Goal: Check status: Check status

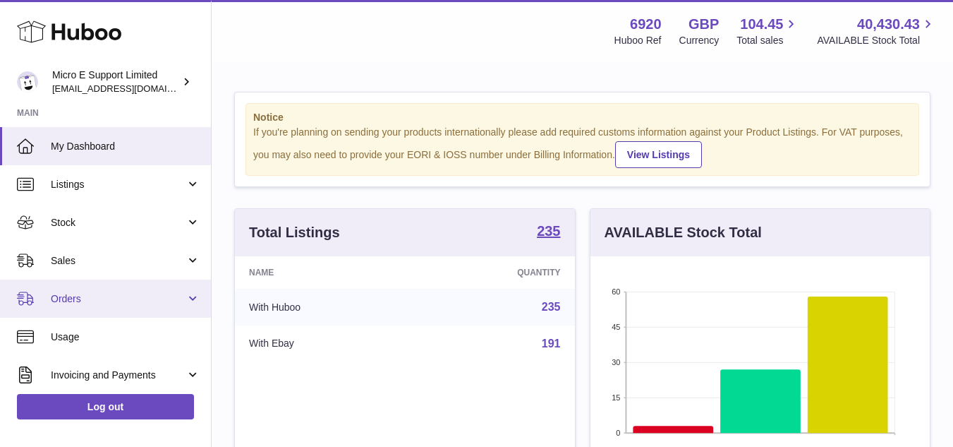
scroll to position [220, 339]
click at [119, 289] on link "Orders" at bounding box center [105, 298] width 211 height 38
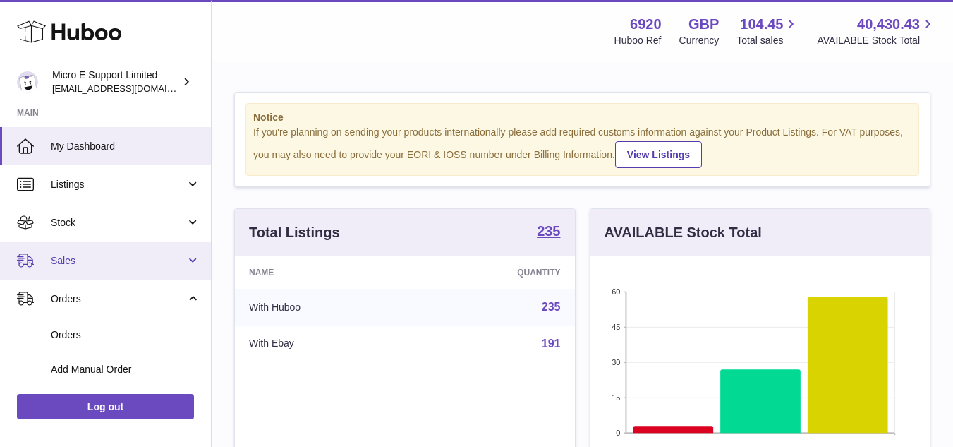
click at [118, 267] on link "Sales" at bounding box center [105, 260] width 211 height 38
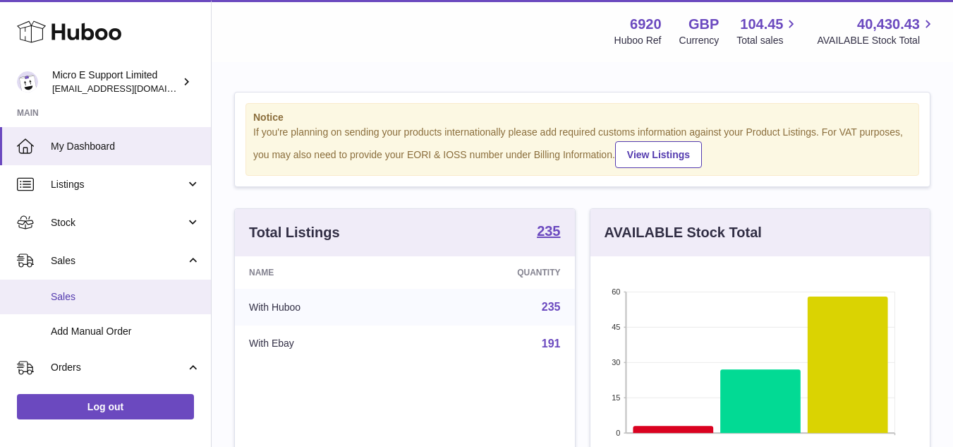
click at [82, 301] on span "Sales" at bounding box center [126, 296] width 150 height 13
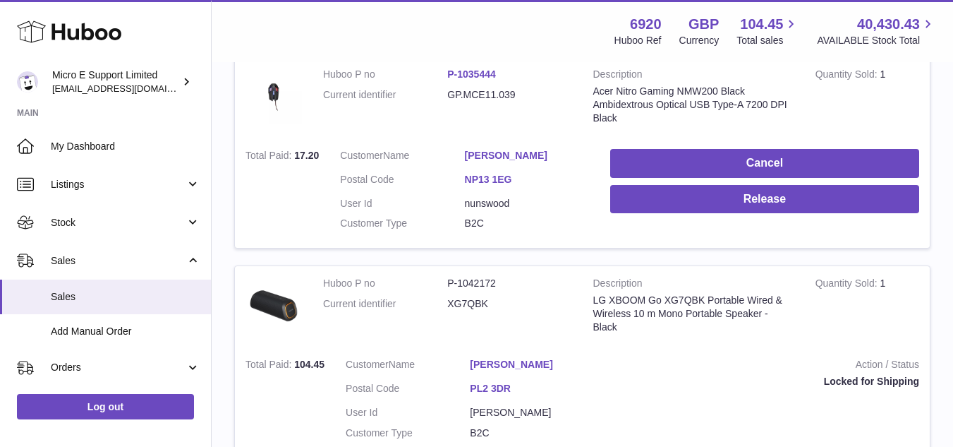
scroll to position [282, 0]
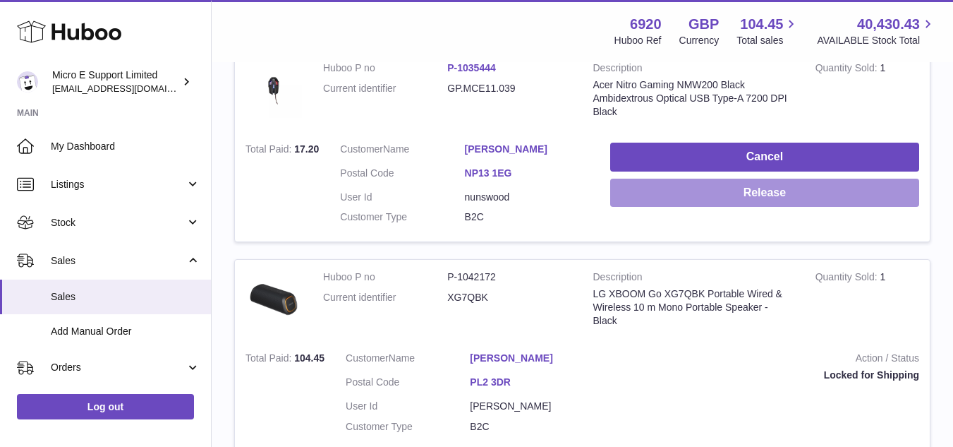
click at [774, 185] on button "Release" at bounding box center [764, 192] width 309 height 29
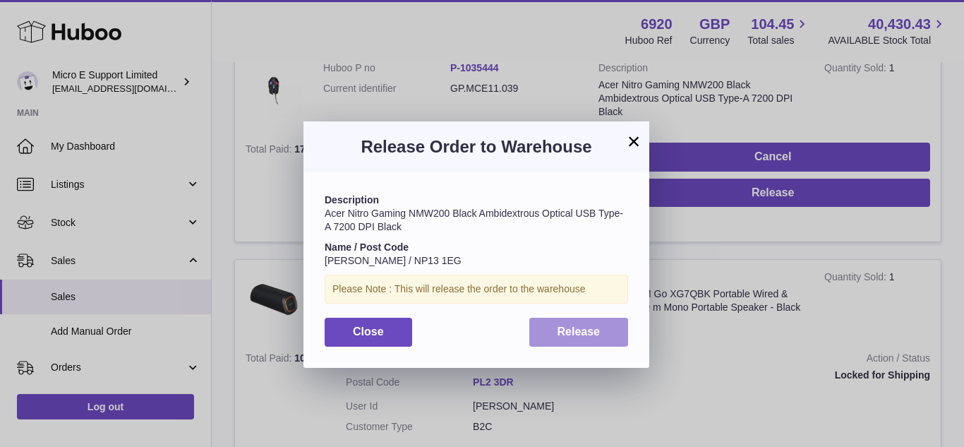
click at [590, 337] on button "Release" at bounding box center [578, 331] width 99 height 29
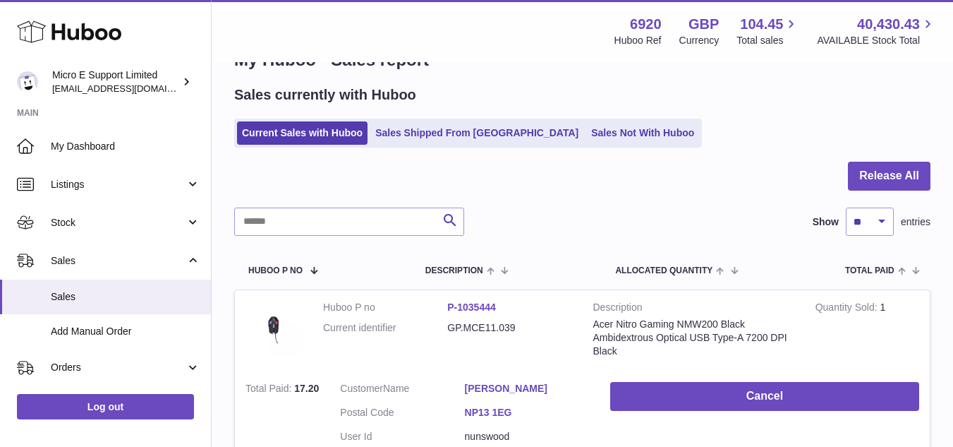
scroll to position [0, 0]
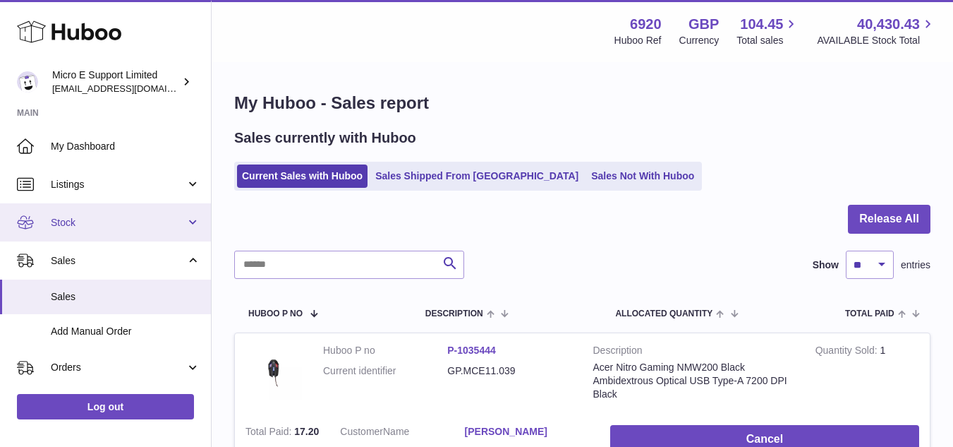
click at [145, 232] on link "Stock" at bounding box center [105, 222] width 211 height 38
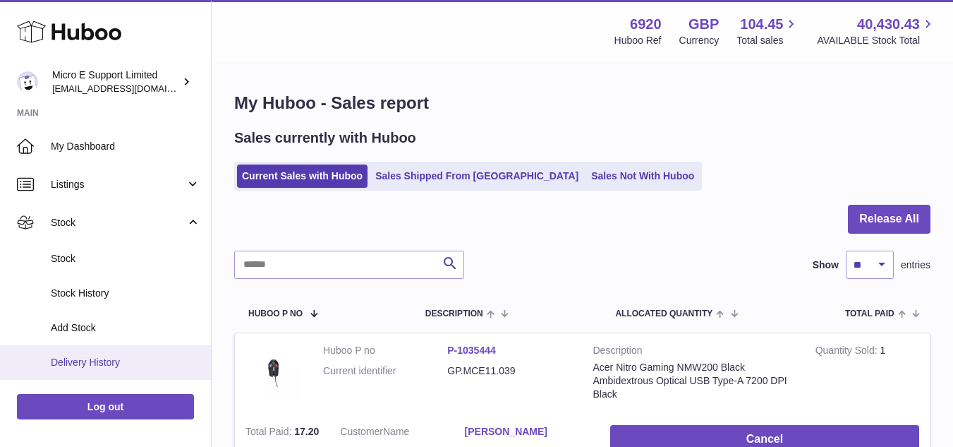
click at [114, 364] on span "Delivery History" at bounding box center [126, 362] width 150 height 13
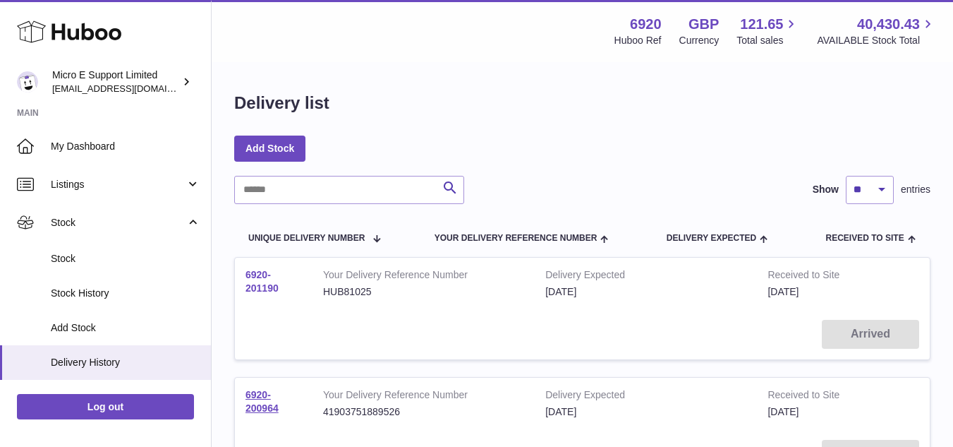
click at [255, 287] on link "6920-201190" at bounding box center [262, 281] width 33 height 25
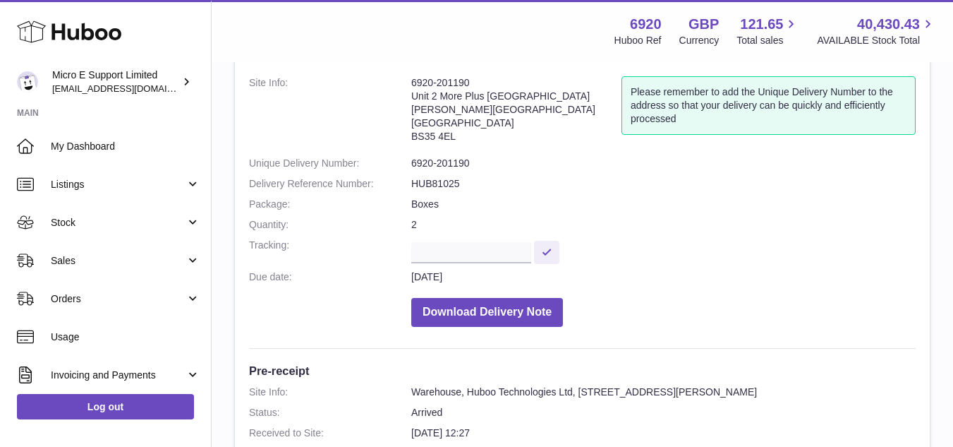
scroll to position [45, 0]
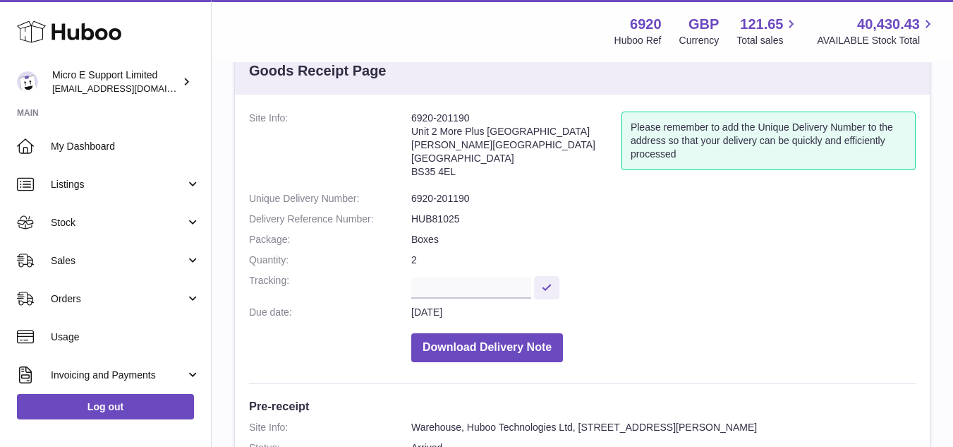
drag, startPoint x: 413, startPoint y: 127, endPoint x: 466, endPoint y: 171, distance: 68.1
click at [466, 171] on address "6920-201190 Unit 2 More Plus Central Park Hudson Ave Severn Beach BS35 4EL" at bounding box center [516, 147] width 210 height 73
copy address "Unit 2 More Plus Central Park Hudson Ave Severn Beach BS35 4EL"
click at [688, 238] on dd "Boxes" at bounding box center [663, 239] width 504 height 13
click at [744, 241] on dd "Boxes" at bounding box center [663, 239] width 504 height 13
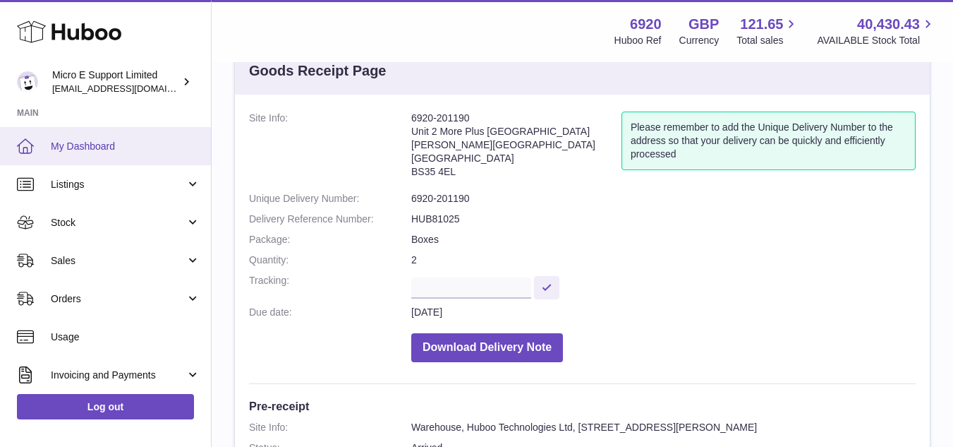
click at [84, 147] on span "My Dashboard" at bounding box center [126, 146] width 150 height 13
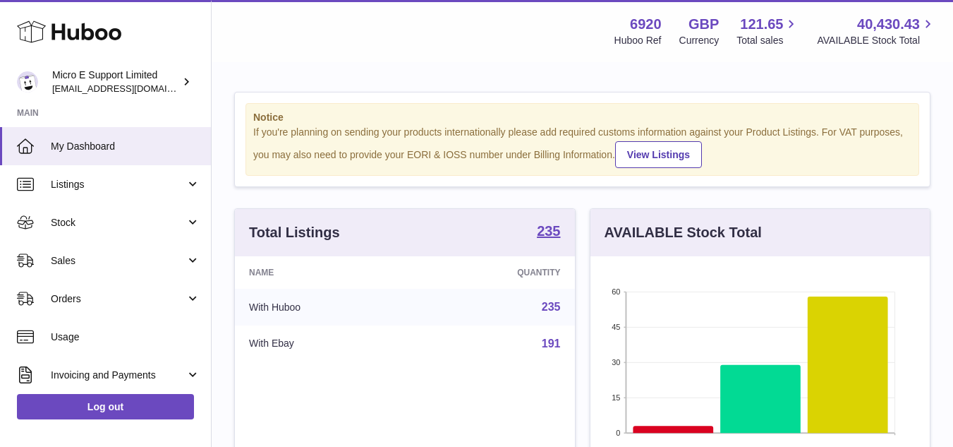
scroll to position [220, 339]
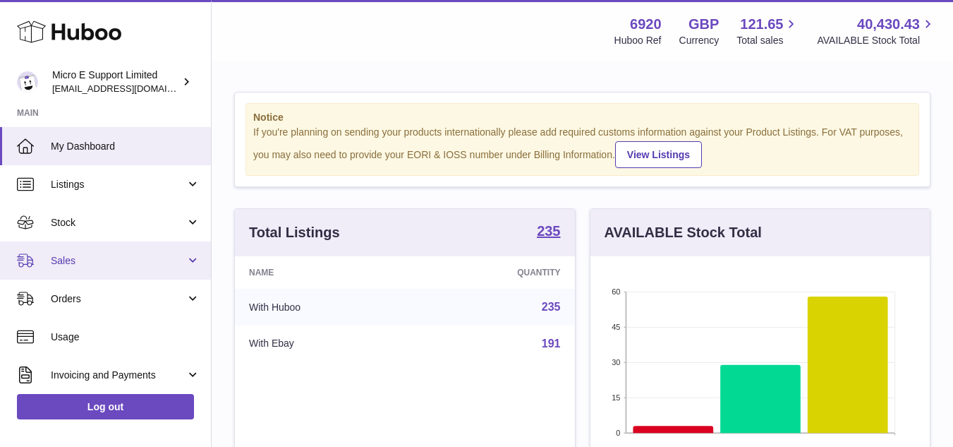
click at [111, 270] on link "Sales" at bounding box center [105, 260] width 211 height 38
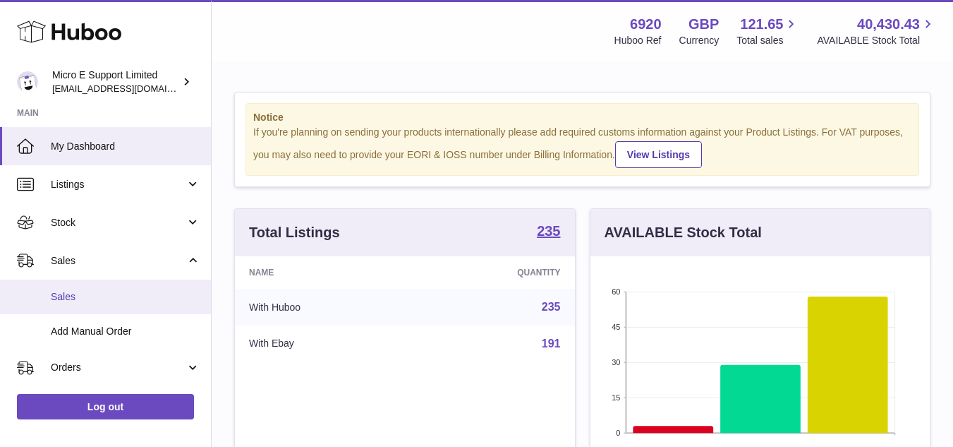
click at [79, 294] on span "Sales" at bounding box center [126, 296] width 150 height 13
